Goal: Task Accomplishment & Management: Complete application form

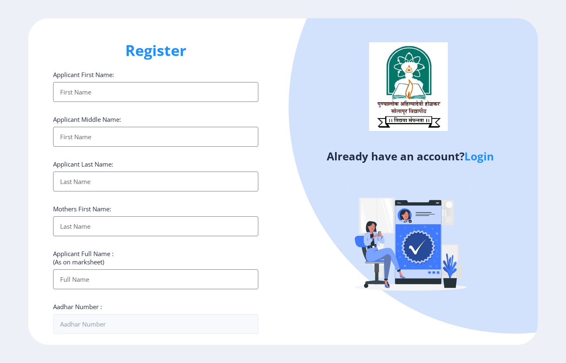
select select
click at [480, 156] on link "Login" at bounding box center [479, 156] width 29 height 15
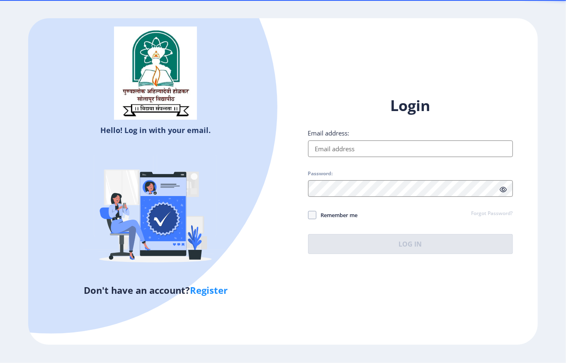
click at [393, 150] on input "Email address:" at bounding box center [410, 149] width 205 height 17
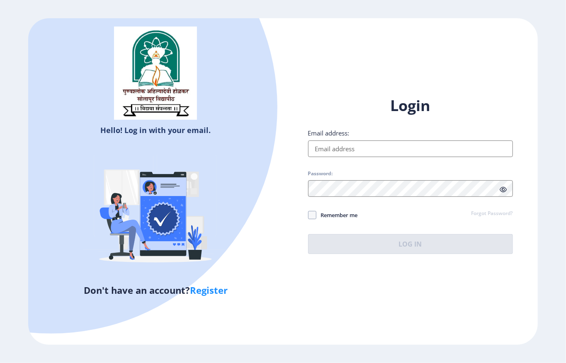
type input "swatimanest83@gmail.com"
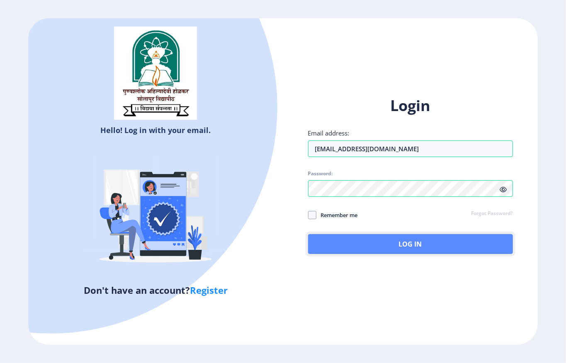
click at [354, 249] on button "Log In" at bounding box center [410, 244] width 205 height 20
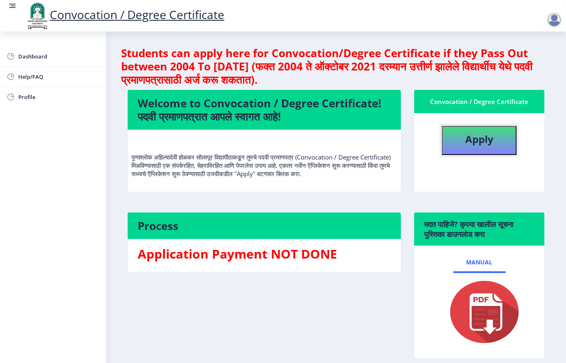
click at [479, 144] on b "Apply" at bounding box center [480, 139] width 28 height 14
select select
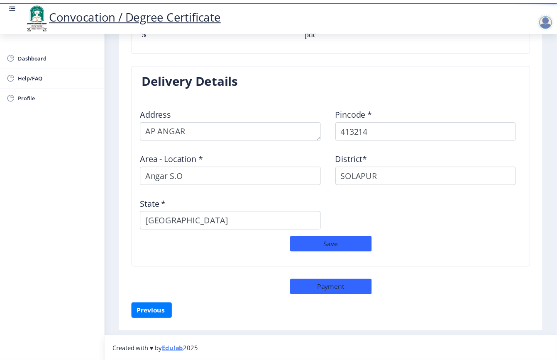
scroll to position [632, 0]
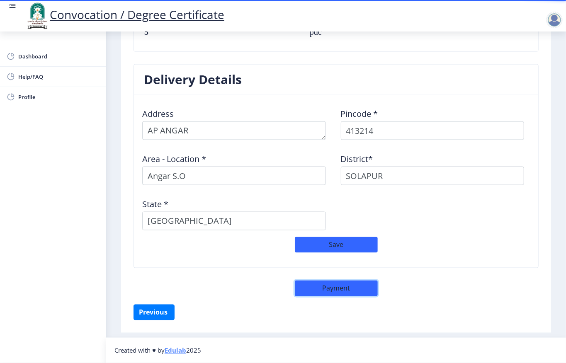
click at [335, 291] on button "Payment" at bounding box center [336, 289] width 83 height 16
select select "sealed"
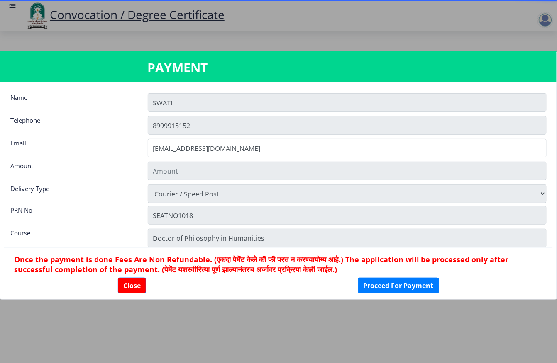
type input "1885"
click at [399, 280] on button "Proceed For Payment" at bounding box center [398, 286] width 81 height 16
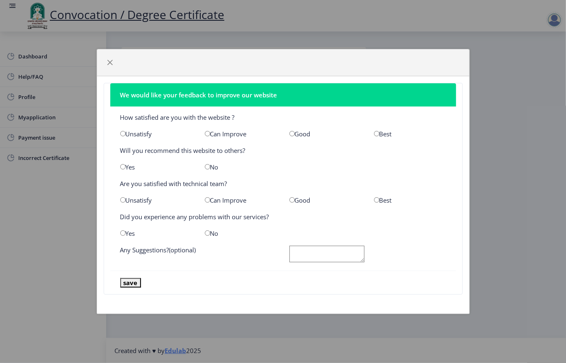
click at [376, 133] on input "radio" at bounding box center [376, 133] width 5 height 5
radio input "true"
click at [208, 168] on input "radio" at bounding box center [207, 166] width 5 height 5
radio input "true"
drag, startPoint x: 377, startPoint y: 199, endPoint x: 290, endPoint y: 227, distance: 91.6
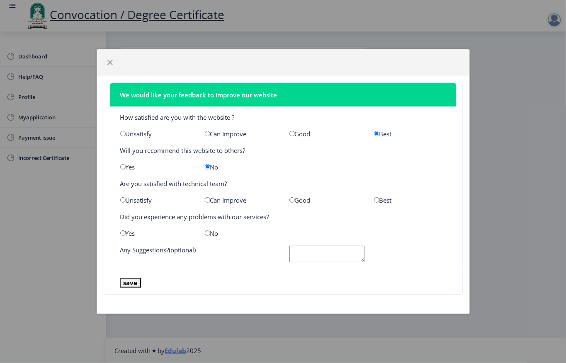
click at [377, 200] on input "radio" at bounding box center [376, 200] width 5 height 5
radio input "true"
click at [210, 238] on nb-card-body "How satisfied are you with the website ? Unsatisfy Can Improve Good Best Will y…" at bounding box center [283, 189] width 346 height 165
click at [207, 236] on input "radio" at bounding box center [207, 233] width 5 height 5
radio input "true"
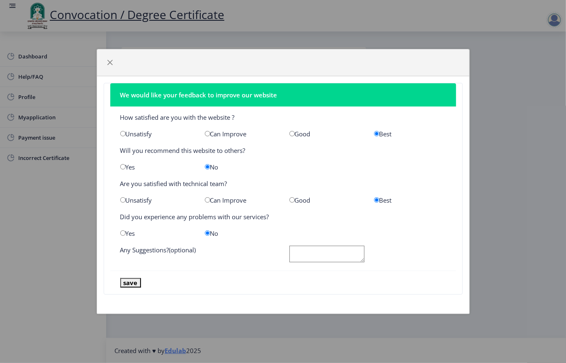
click at [319, 252] on textarea at bounding box center [327, 254] width 75 height 17
type textarea "ok"
click at [137, 285] on button "save" at bounding box center [130, 283] width 21 height 10
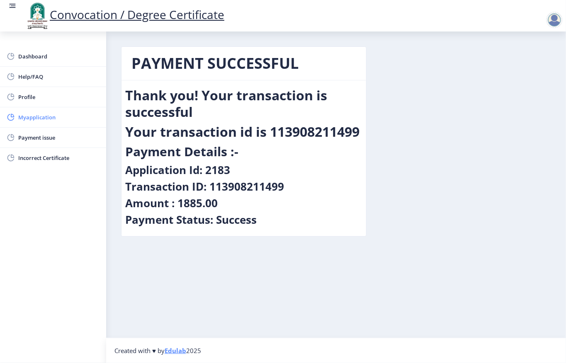
click at [61, 115] on span "Myapplication" at bounding box center [58, 117] width 81 height 10
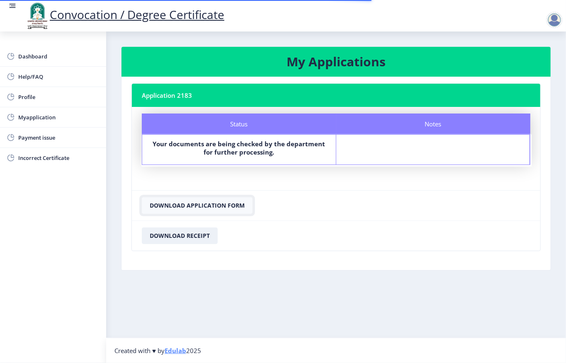
click at [217, 207] on button "Download Application Form" at bounding box center [197, 206] width 111 height 17
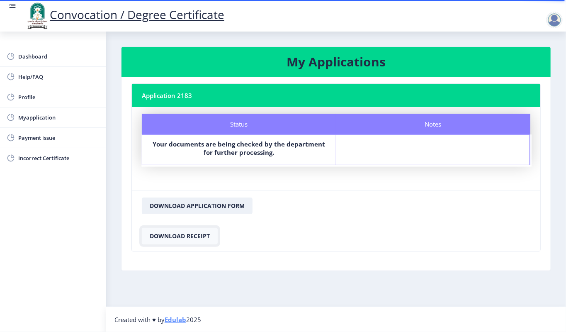
click at [194, 231] on button "Download Receipt" at bounding box center [180, 236] width 76 height 17
